Goal: Transaction & Acquisition: Book appointment/travel/reservation

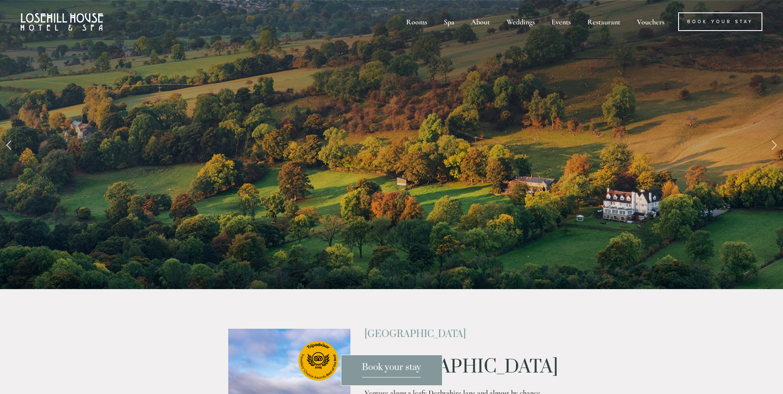
click at [776, 147] on link "Next Slide" at bounding box center [774, 144] width 18 height 25
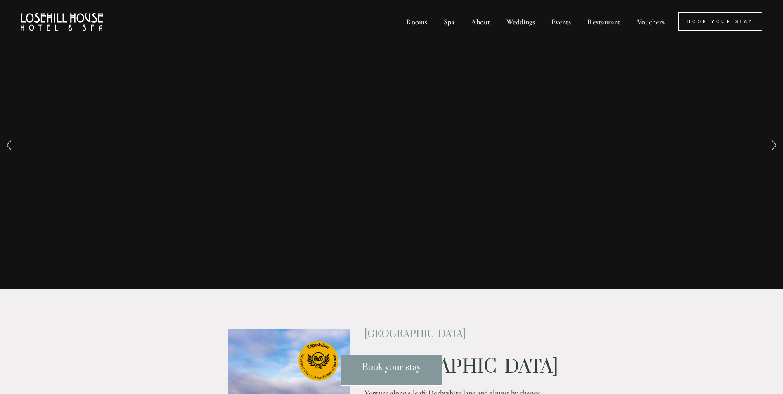
click at [772, 143] on link "Next Slide" at bounding box center [774, 144] width 18 height 25
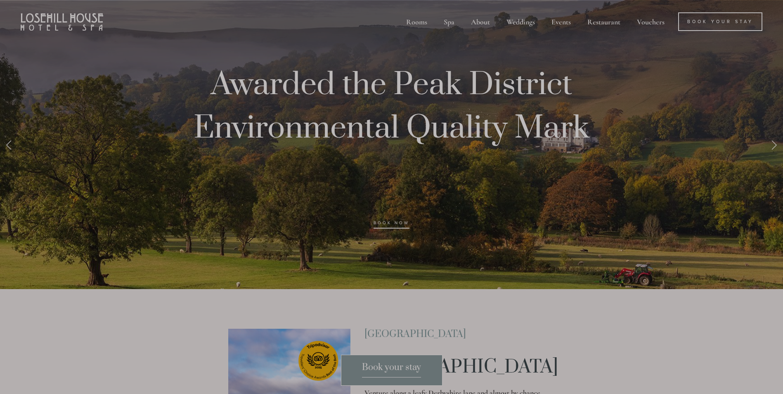
click at [726, 23] on div at bounding box center [391, 197] width 783 height 394
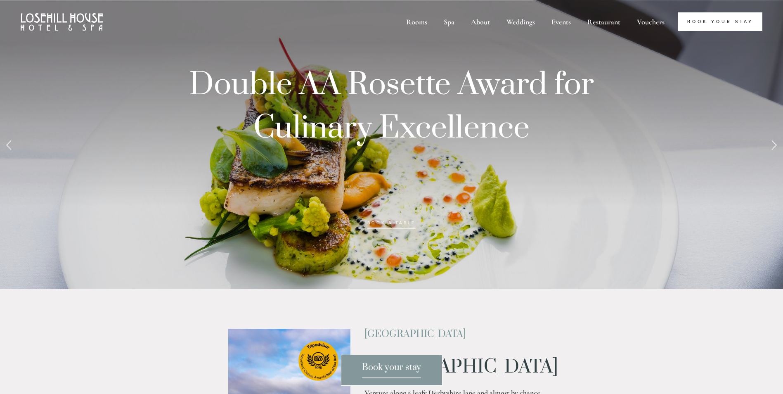
click at [707, 15] on link "Book Your Stay" at bounding box center [720, 21] width 84 height 19
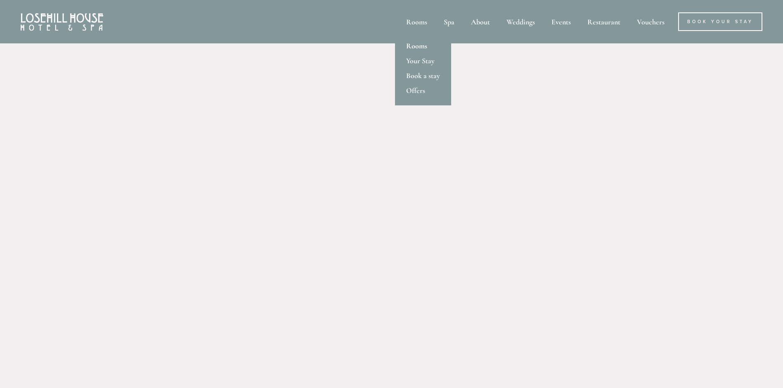
click at [411, 48] on link "Rooms" at bounding box center [423, 45] width 56 height 15
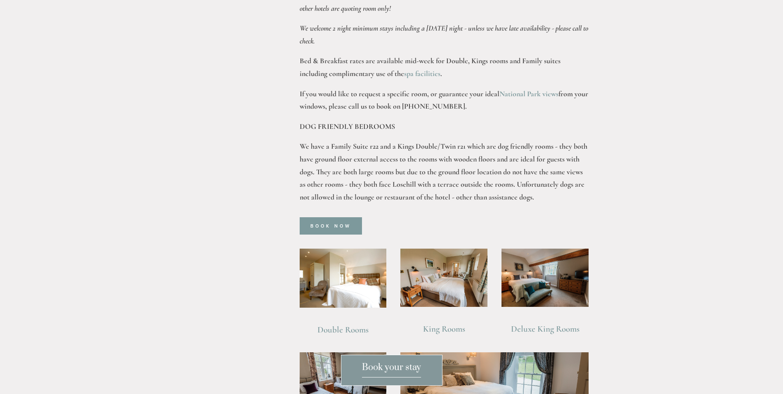
scroll to position [619, 0]
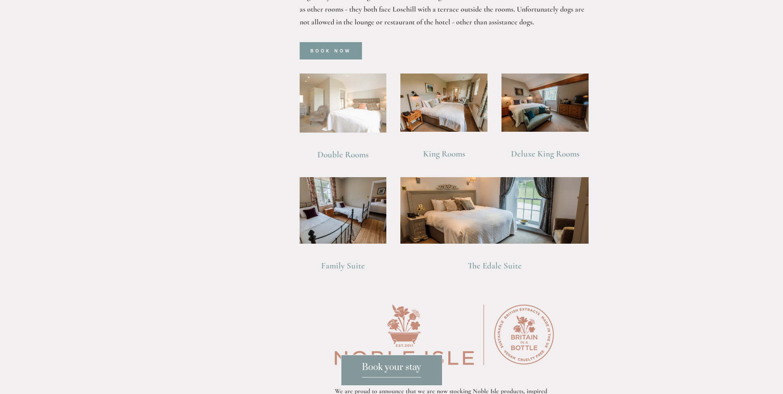
click at [331, 85] on img at bounding box center [343, 102] width 87 height 59
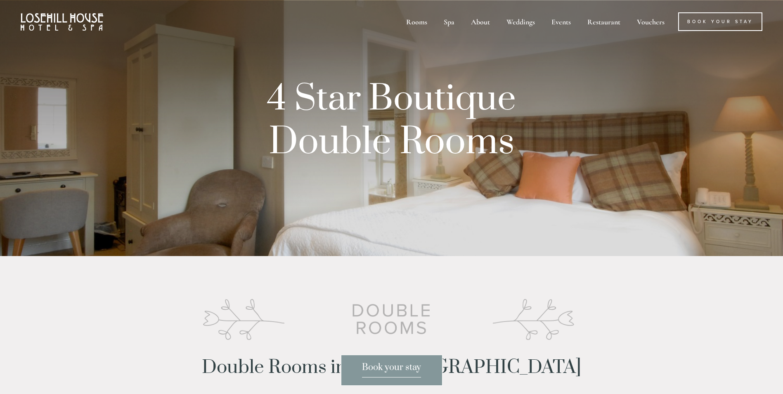
click at [69, 21] on img at bounding box center [62, 21] width 83 height 17
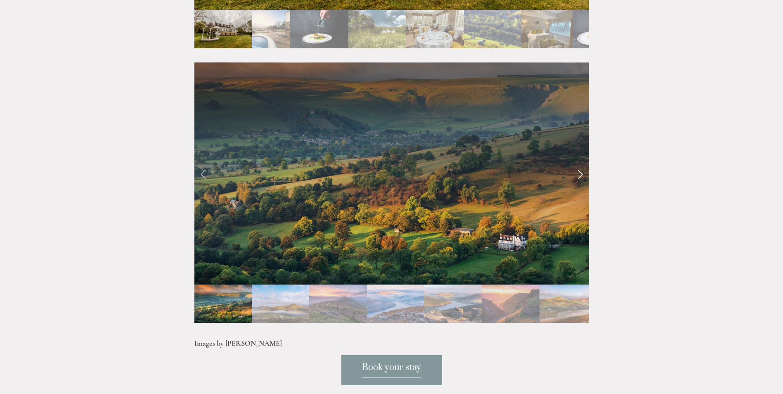
scroll to position [1734, 0]
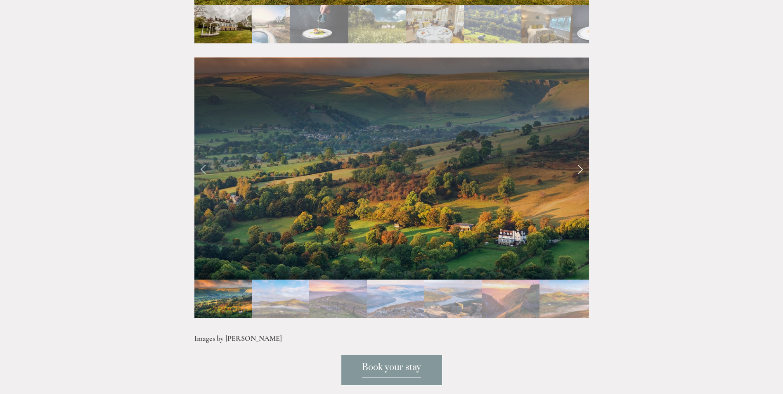
click at [579, 156] on link "Next Slide" at bounding box center [580, 168] width 18 height 25
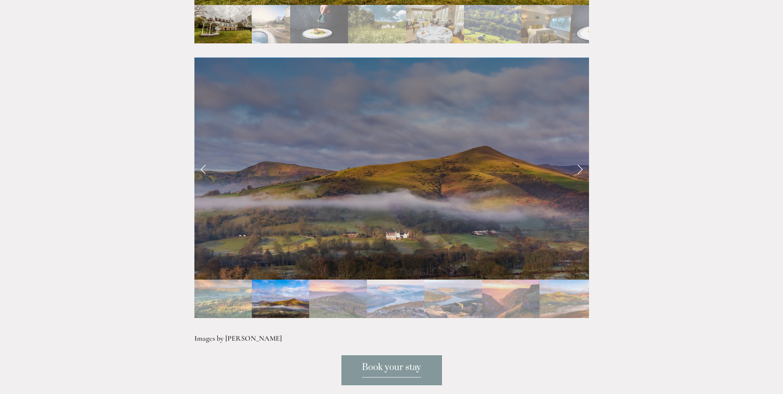
click at [579, 156] on link "Next Slide" at bounding box center [580, 168] width 18 height 25
click at [578, 156] on link "Next Slide" at bounding box center [580, 168] width 18 height 25
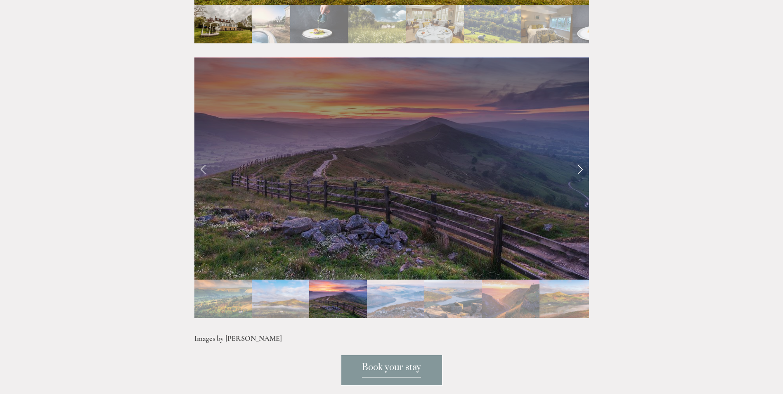
click at [578, 156] on link "Next Slide" at bounding box center [580, 168] width 18 height 25
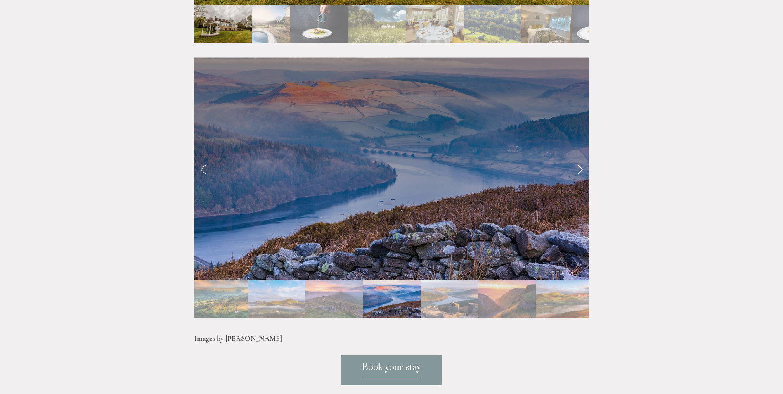
click at [578, 156] on link "Next Slide" at bounding box center [580, 168] width 18 height 25
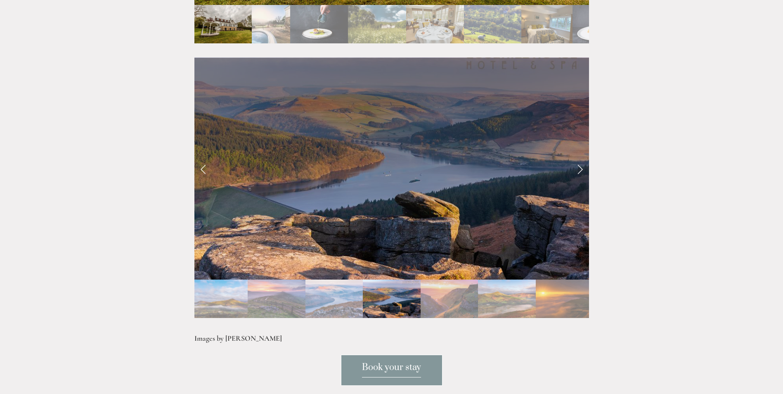
click at [578, 156] on link "Next Slide" at bounding box center [580, 168] width 18 height 25
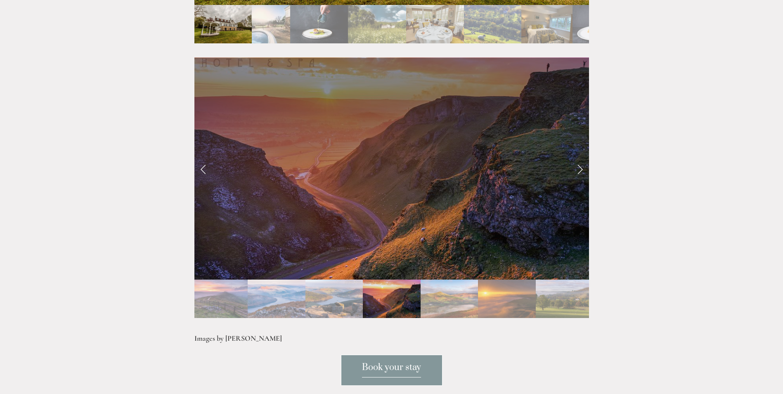
click at [578, 156] on link "Next Slide" at bounding box center [580, 168] width 18 height 25
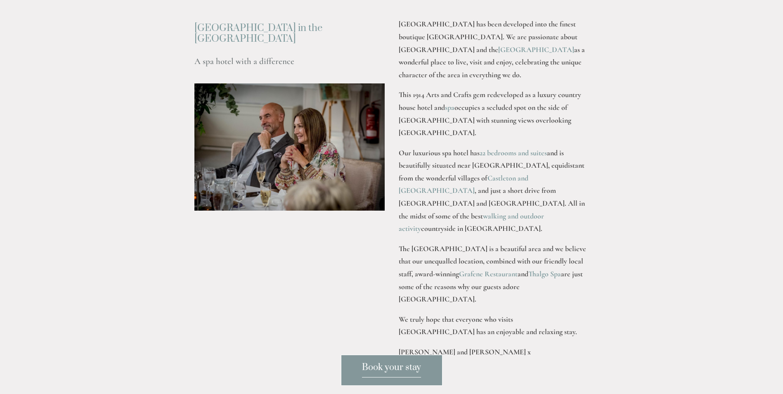
scroll to position [743, 0]
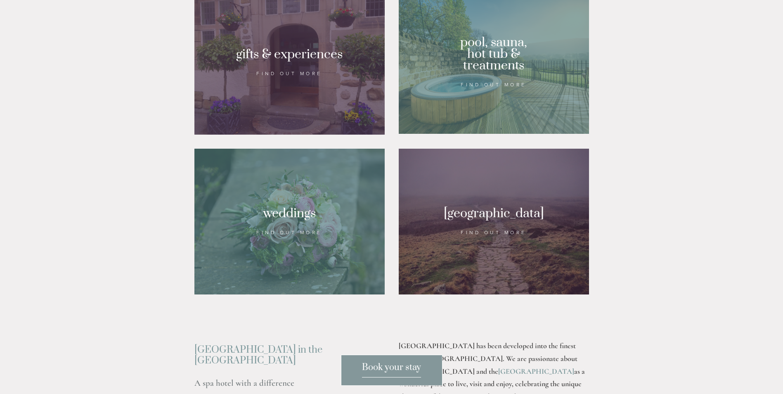
click at [476, 65] on div at bounding box center [494, 62] width 190 height 143
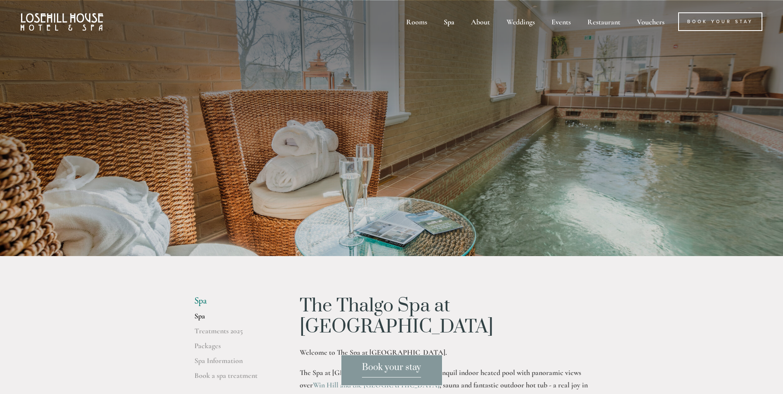
click at [73, 24] on img at bounding box center [62, 21] width 83 height 17
